Goal: Transaction & Acquisition: Download file/media

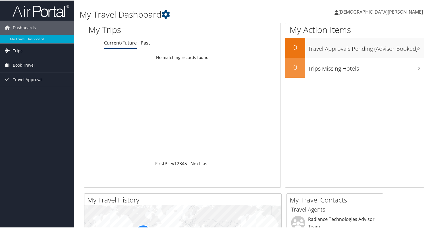
click at [47, 49] on link "Trips" at bounding box center [37, 50] width 74 height 14
click at [47, 50] on link "Trips" at bounding box center [37, 50] width 74 height 14
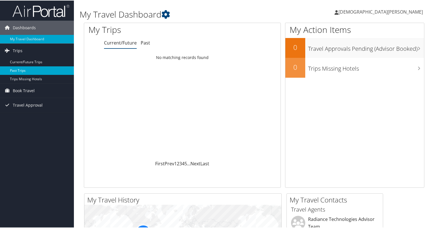
click at [34, 68] on link "Past Trips" at bounding box center [37, 70] width 74 height 9
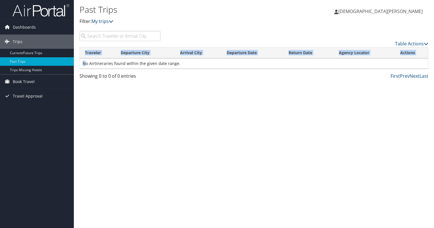
drag, startPoint x: 90, startPoint y: 64, endPoint x: 226, endPoint y: 71, distance: 136.3
click at [226, 71] on div "Loading... Traveler Departure City Arrival City Departure Date Return Date Agen…" at bounding box center [254, 60] width 349 height 26
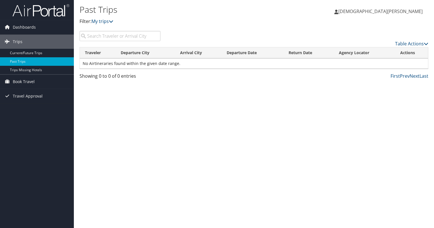
click at [319, 86] on div "Past Trips Filter: My trips kristen tarang kristen tarang My Settings Travel Ag…" at bounding box center [254, 114] width 360 height 228
click at [35, 28] on link "Dashboards" at bounding box center [37, 27] width 74 height 14
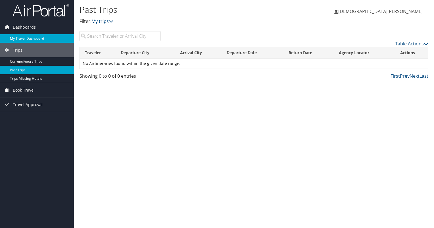
click at [40, 39] on link "My Travel Dashboard" at bounding box center [37, 38] width 74 height 9
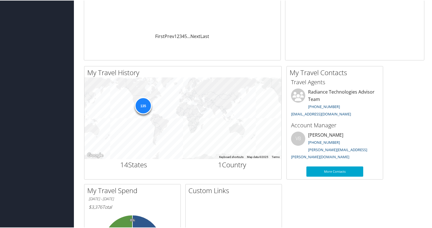
scroll to position [206, 0]
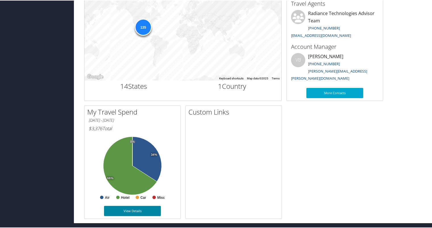
click at [132, 214] on link "View Details" at bounding box center [132, 211] width 57 height 10
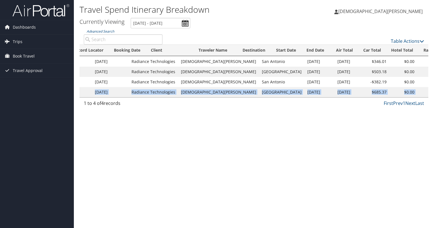
scroll to position [0, 28]
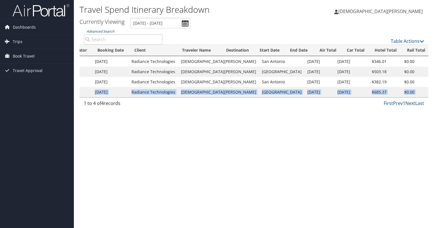
drag, startPoint x: 111, startPoint y: 92, endPoint x: 426, endPoint y: 93, distance: 315.3
click at [426, 93] on tr "DB098F Sep 4, 2025 Radiance Technologies KRISTEN ELI TARANG Richmond Sep 14, 20…" at bounding box center [340, 92] width 577 height 10
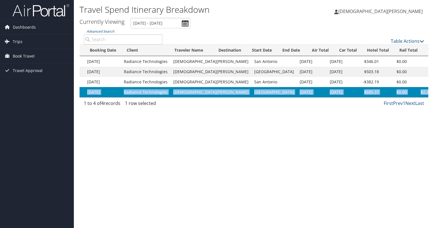
scroll to position [0, 0]
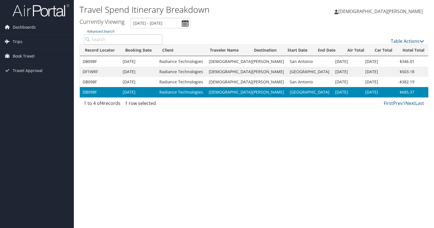
click at [222, 83] on td "KRISTEN ELI TARANG" at bounding box center [246, 82] width 81 height 10
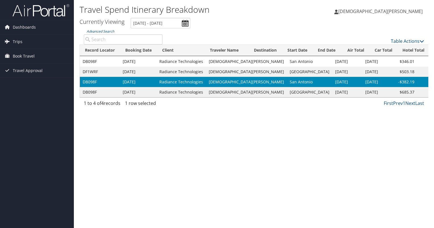
click at [362, 61] on td "Oct 2, 2025" at bounding box center [376, 62] width 28 height 10
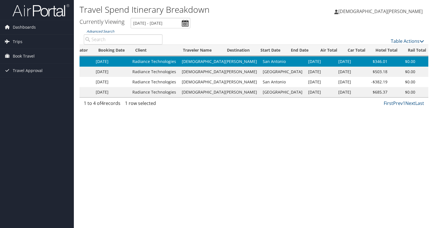
scroll to position [0, 30]
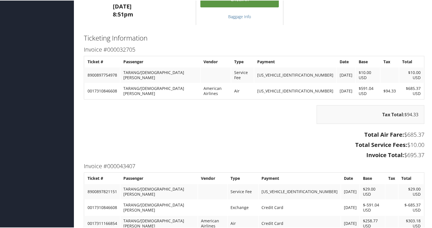
scroll to position [604, 0]
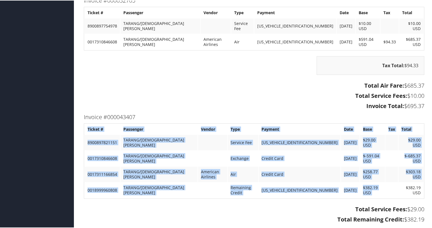
drag, startPoint x: 394, startPoint y: 160, endPoint x: 424, endPoint y: 160, distance: 30.1
click at [424, 160] on div "Invoice #000043407 Ticket # Passenger Vendor Type Payment Date Base Tax Total 8…" at bounding box center [254, 174] width 349 height 124
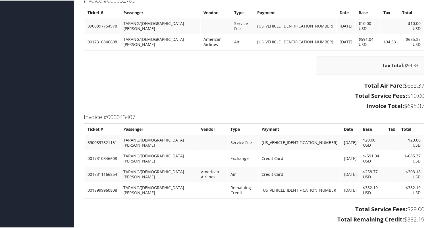
drag, startPoint x: 424, startPoint y: 160, endPoint x: 374, endPoint y: 172, distance: 52.3
click at [374, 204] on div "Total Service Fees: $29.00 Total Remaining Credit: $382.19 Invoice Total: $29.00" at bounding box center [254, 220] width 349 height 32
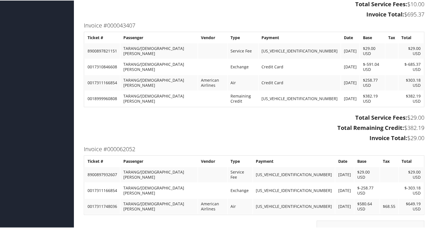
scroll to position [697, 0]
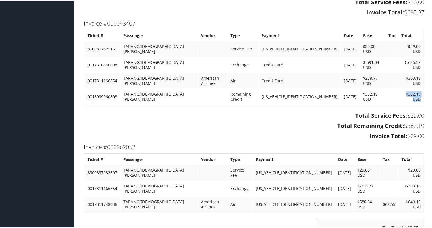
drag, startPoint x: 401, startPoint y: 66, endPoint x: 421, endPoint y: 66, distance: 19.3
click at [421, 89] on td "$382.19 USD" at bounding box center [410, 96] width 25 height 15
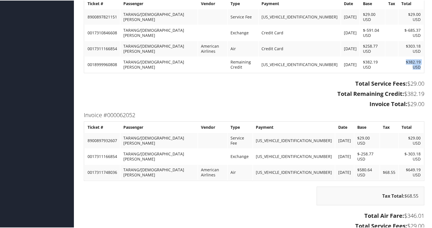
scroll to position [725, 0]
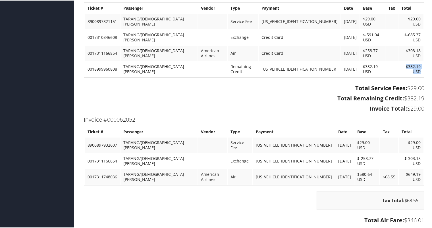
drag, startPoint x: 402, startPoint y: 192, endPoint x: 422, endPoint y: 191, distance: 19.6
click at [422, 215] on div "Total Air Fare: $346.01 Total Service Fees: $29.00 Invoice Total: $375.01" at bounding box center [254, 231] width 349 height 32
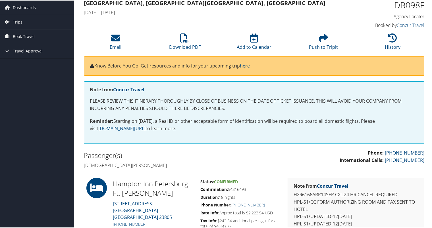
scroll to position [0, 0]
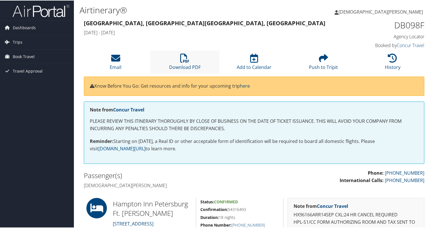
click at [190, 61] on li "Download PDF" at bounding box center [184, 61] width 69 height 23
click at [372, 180] on strong "International Calls:" at bounding box center [361, 180] width 44 height 6
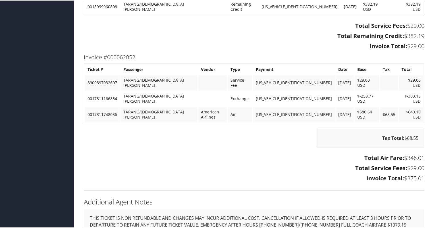
scroll to position [791, 0]
